Goal: Navigation & Orientation: Find specific page/section

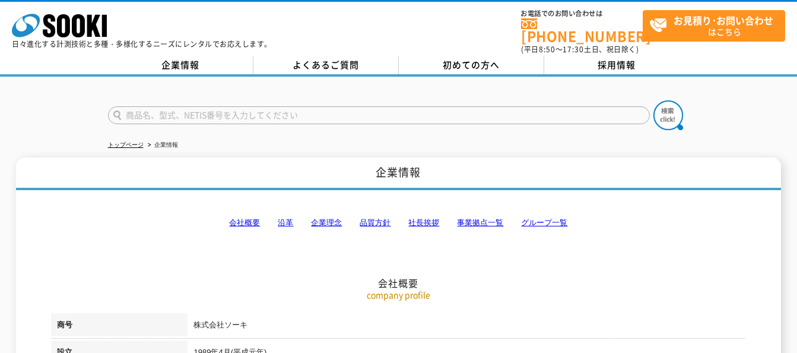
click at [96, 30] on polygon at bounding box center [94, 26] width 14 height 22
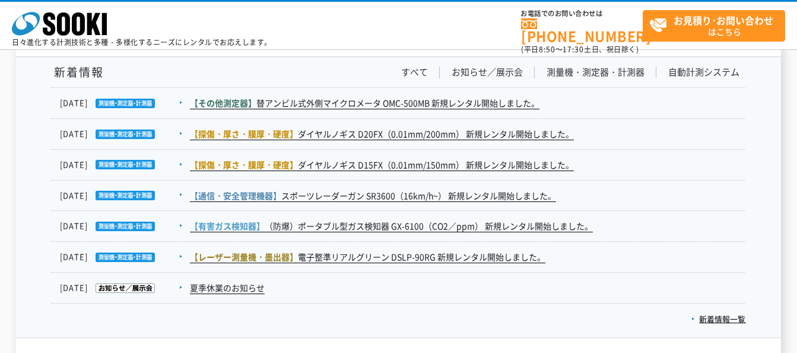
scroll to position [2134, 0]
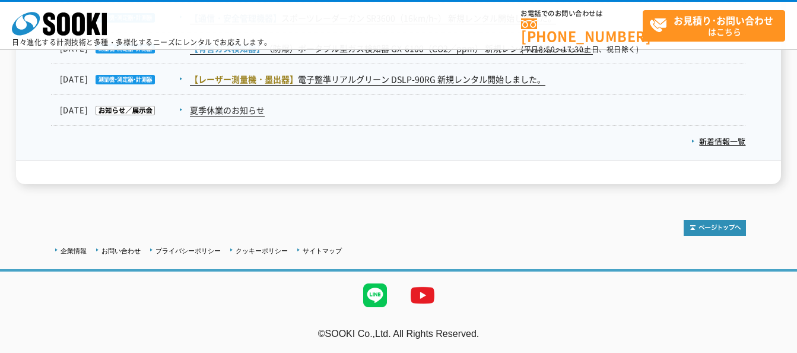
click at [71, 251] on link "企業情報" at bounding box center [74, 250] width 26 height 7
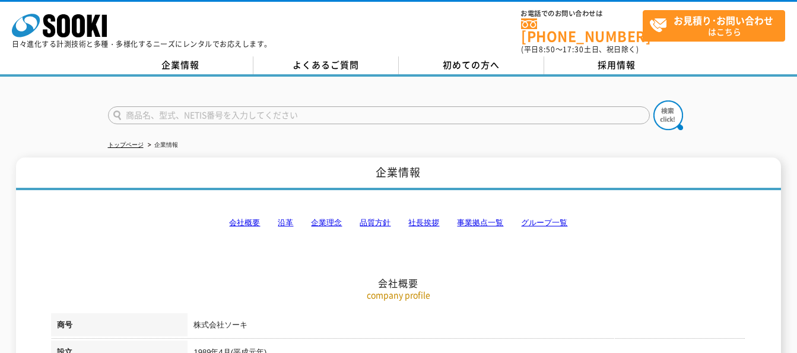
click at [477, 218] on link "事業拠点一覧" at bounding box center [480, 222] width 46 height 9
click at [585, 48] on div "株式会社 ソーキ spMenu 日々進化する計測技術と多種・多様化するニーズにレンタルでお応えします。 お電話でのお問い合わせは 0120-856-990 (…" at bounding box center [398, 38] width 797 height 77
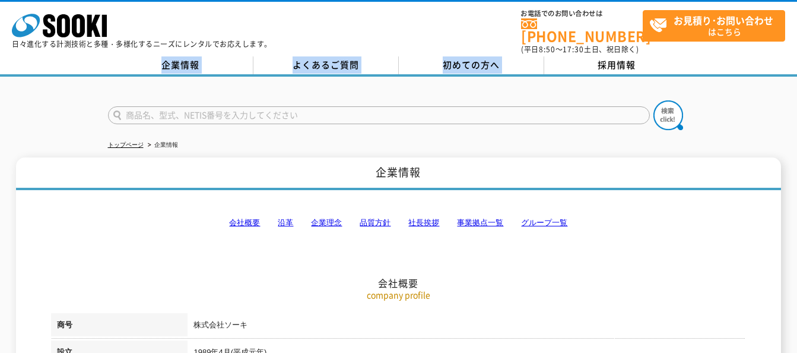
drag, startPoint x: 585, startPoint y: 49, endPoint x: 591, endPoint y: 57, distance: 9.7
click at [591, 57] on link "採用情報" at bounding box center [616, 65] width 145 height 18
